Goal: Task Accomplishment & Management: Use online tool/utility

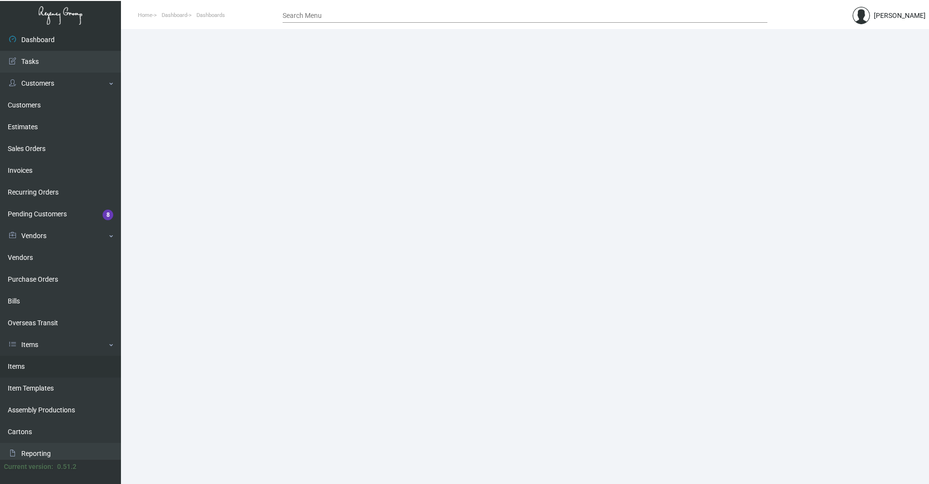
click at [80, 360] on link "Items" at bounding box center [60, 367] width 121 height 22
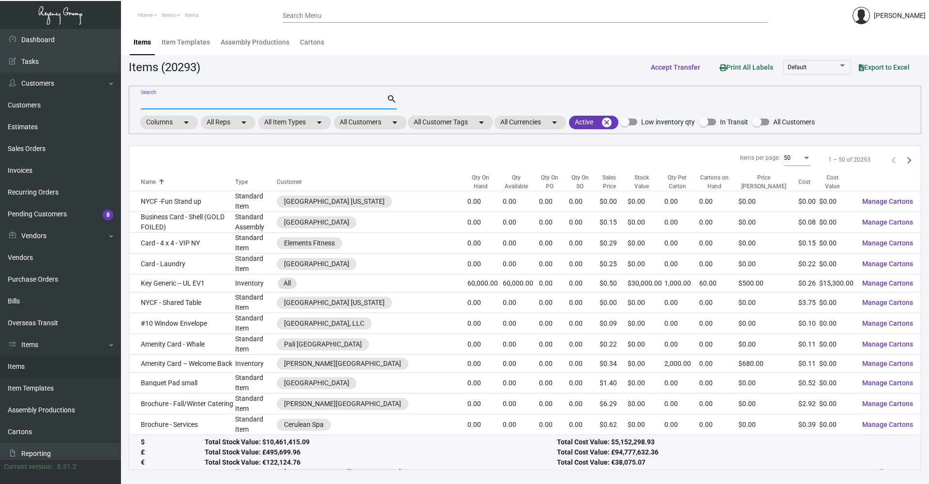
click at [223, 103] on input "Search" at bounding box center [264, 102] width 246 height 8
click at [373, 124] on mat-chip "All Customers arrow_drop_down" at bounding box center [370, 123] width 73 height 14
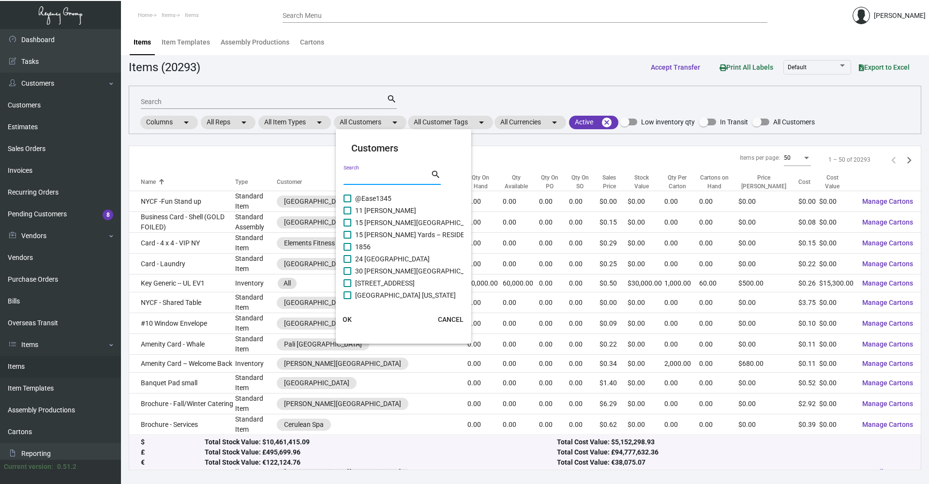
drag, startPoint x: 369, startPoint y: 175, endPoint x: 371, endPoint y: 169, distance: 6.3
click at [370, 175] on input "Search" at bounding box center [386, 178] width 87 height 8
click at [368, 181] on input "Search" at bounding box center [386, 178] width 87 height 8
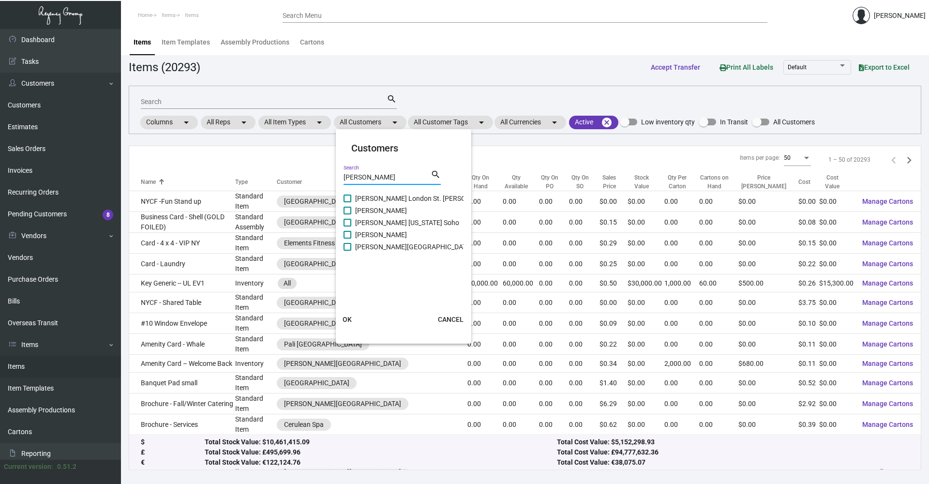
type input "[PERSON_NAME]"
click at [346, 238] on span at bounding box center [347, 235] width 8 height 8
click at [347, 238] on input "[PERSON_NAME]" at bounding box center [347, 238] width 0 height 0
checkbox input "true"
click at [347, 325] on button "OK" at bounding box center [347, 319] width 31 height 17
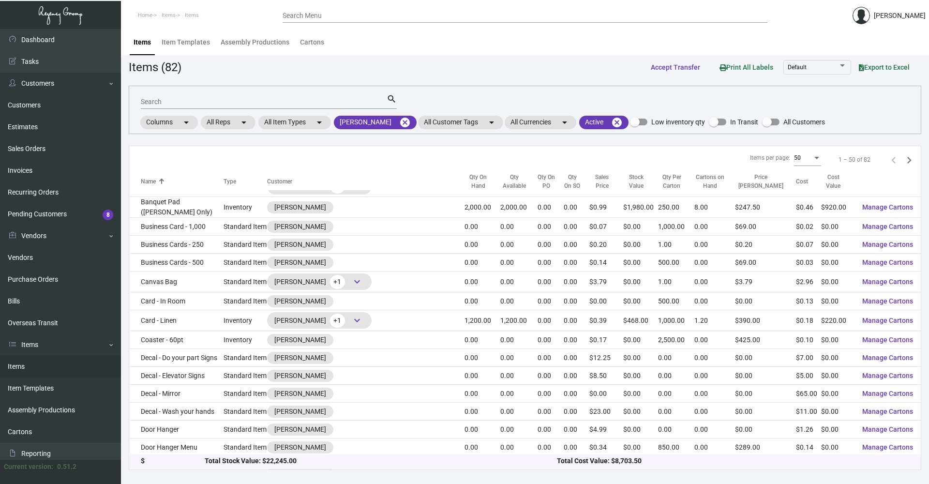
scroll to position [97, 0]
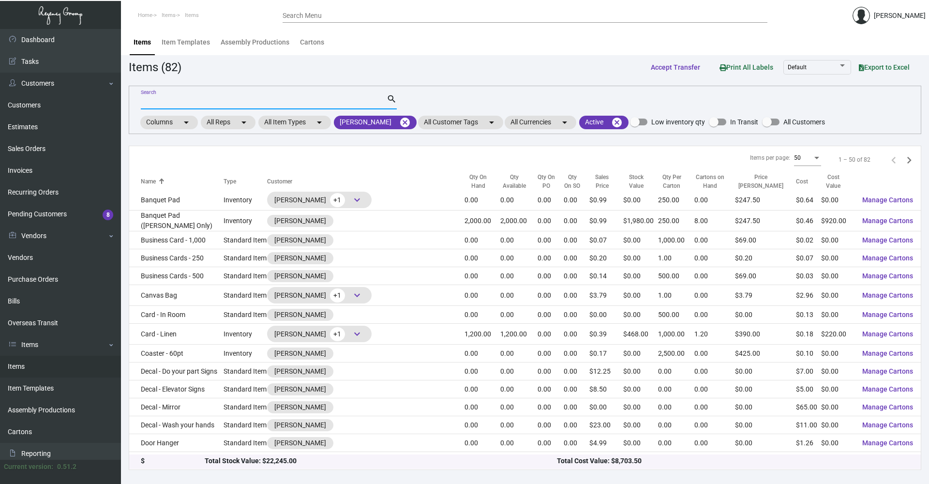
click at [182, 106] on div "Search" at bounding box center [264, 101] width 246 height 15
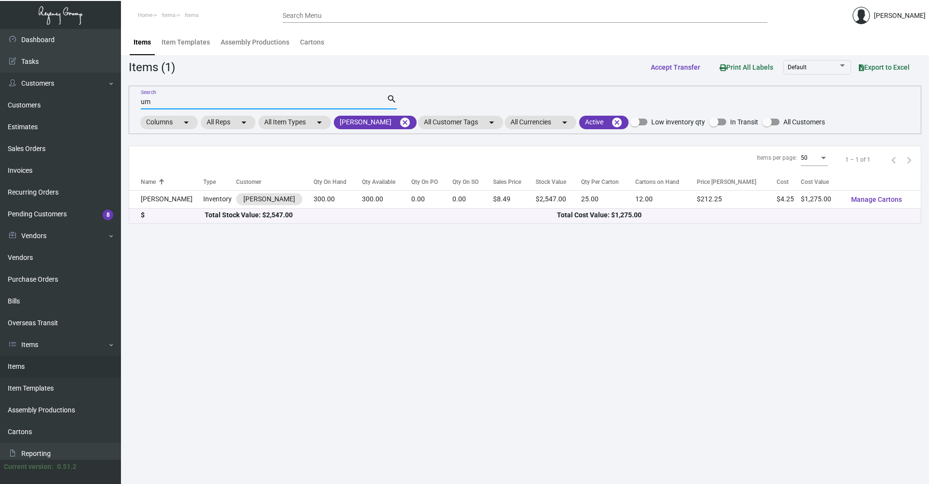
scroll to position [0, 0]
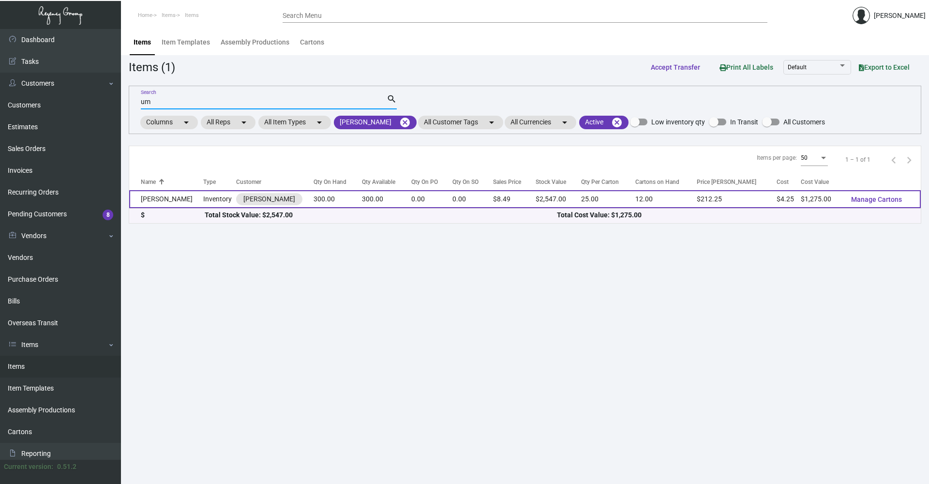
type input "um"
click at [183, 199] on td "[PERSON_NAME]" at bounding box center [166, 199] width 74 height 18
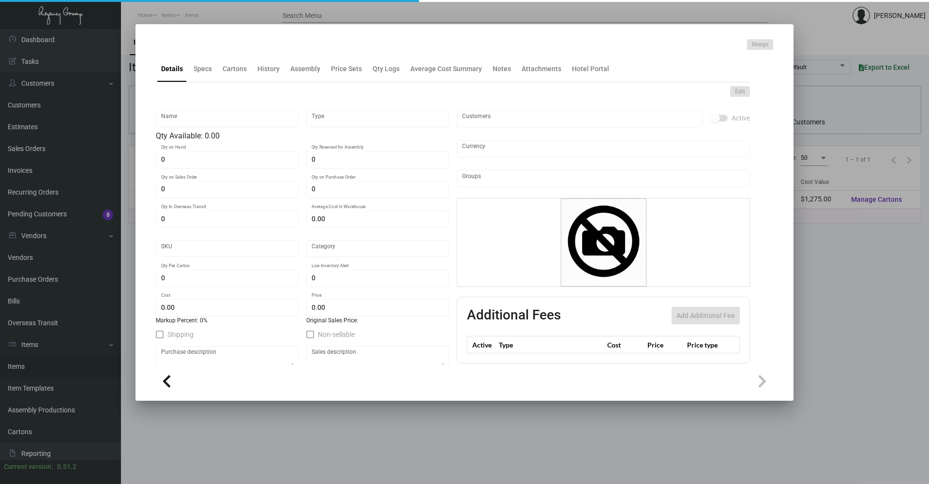
type input "[PERSON_NAME]"
type input "Inventory"
type input "300"
type input "$ 4.25"
type input "Overseas"
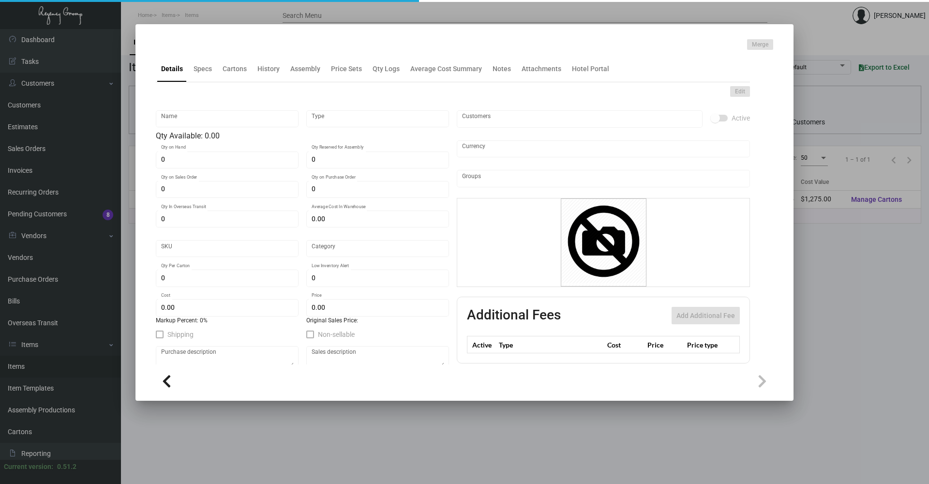
type input "25"
type input "$ 4.25"
type input "$ 8.49"
checkbox input "true"
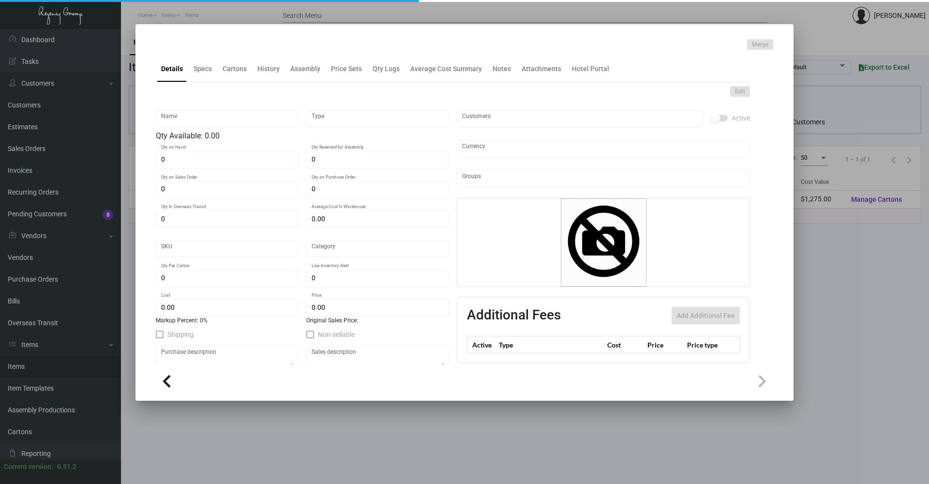
type input "United States Dollar $"
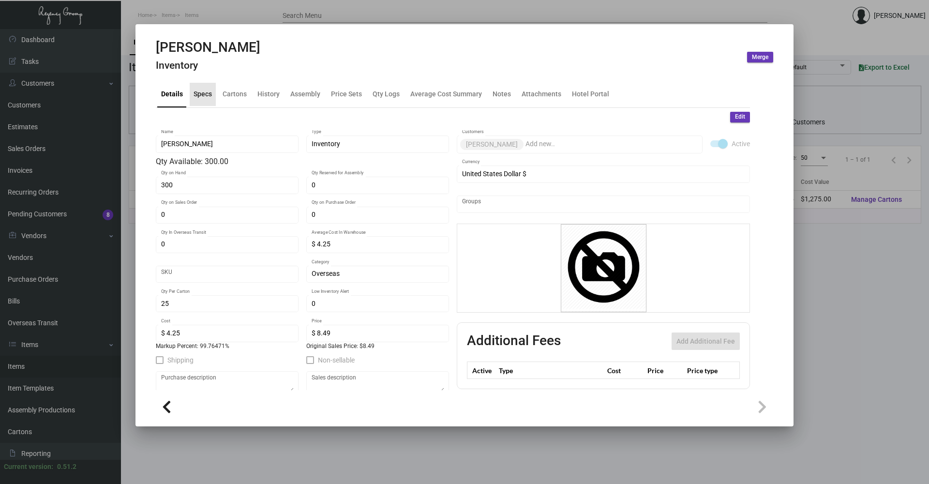
click at [205, 100] on div "Specs" at bounding box center [203, 94] width 26 height 23
